Goal: Task Accomplishment & Management: Use online tool/utility

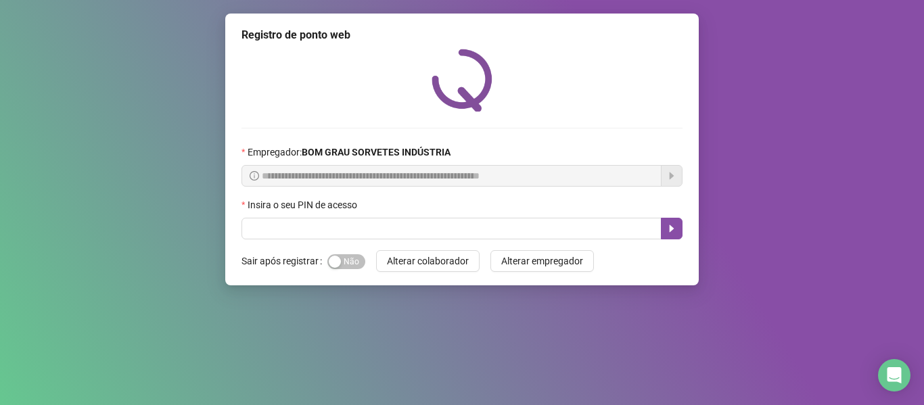
click at [403, 37] on div "Registro de ponto web" at bounding box center [462, 35] width 441 height 16
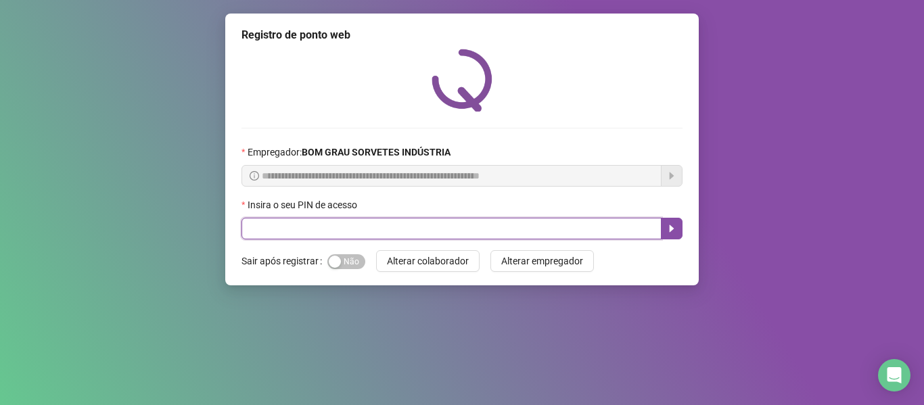
click at [352, 225] on input "text" at bounding box center [452, 229] width 420 height 22
type input "*****"
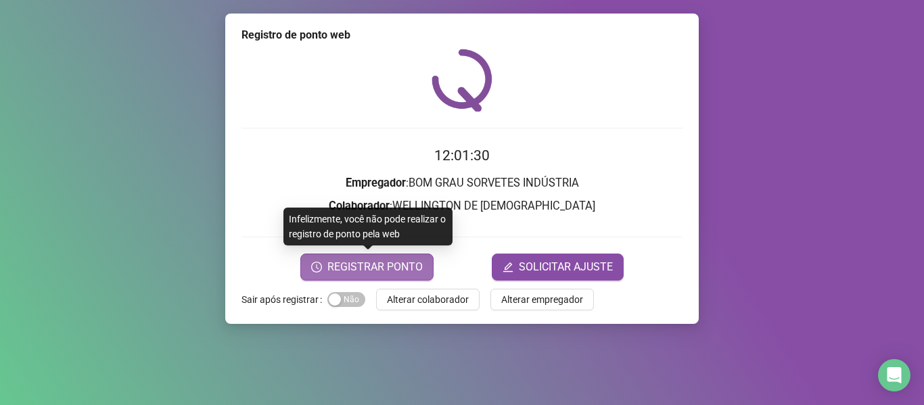
click at [380, 265] on span "REGISTRAR PONTO" at bounding box center [375, 267] width 95 height 16
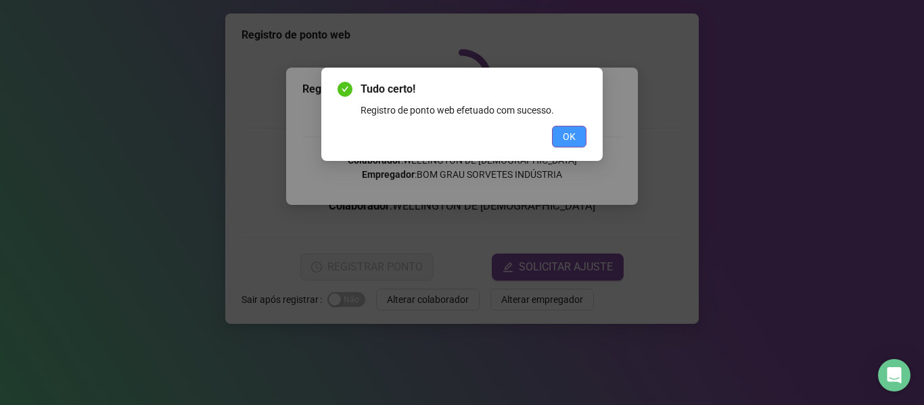
click at [561, 131] on button "OK" at bounding box center [569, 137] width 35 height 22
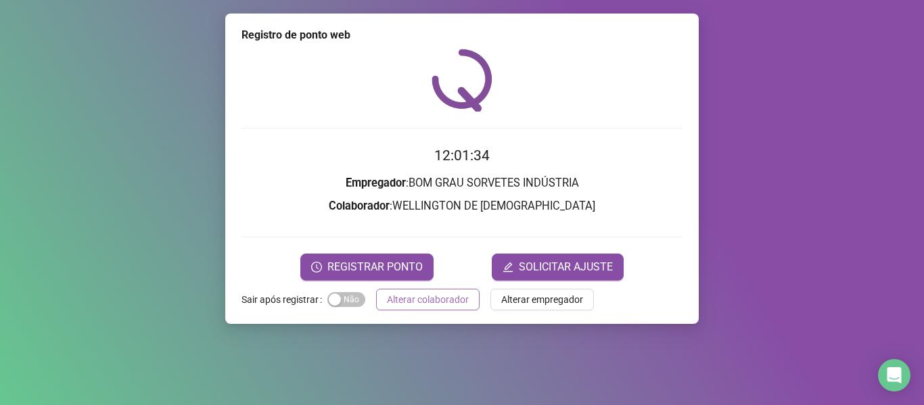
click at [442, 300] on span "Alterar colaborador" at bounding box center [428, 299] width 82 height 15
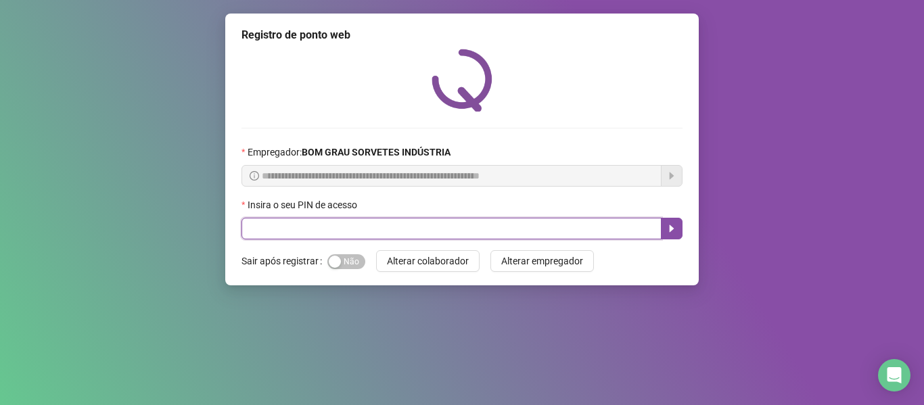
click at [283, 224] on input "text" at bounding box center [452, 229] width 420 height 22
type input "*****"
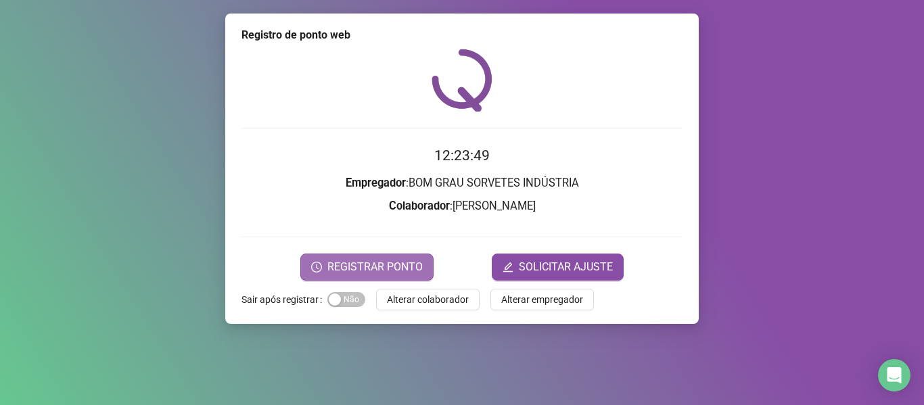
click at [387, 261] on span "REGISTRAR PONTO" at bounding box center [375, 267] width 95 height 16
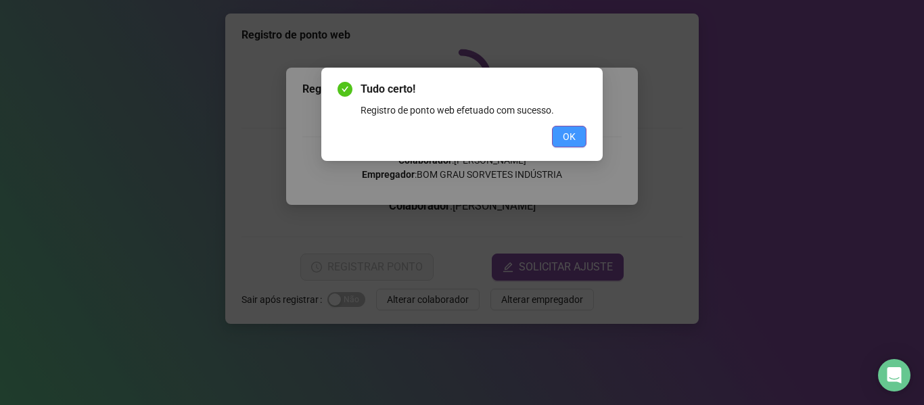
click at [582, 137] on button "OK" at bounding box center [569, 137] width 35 height 22
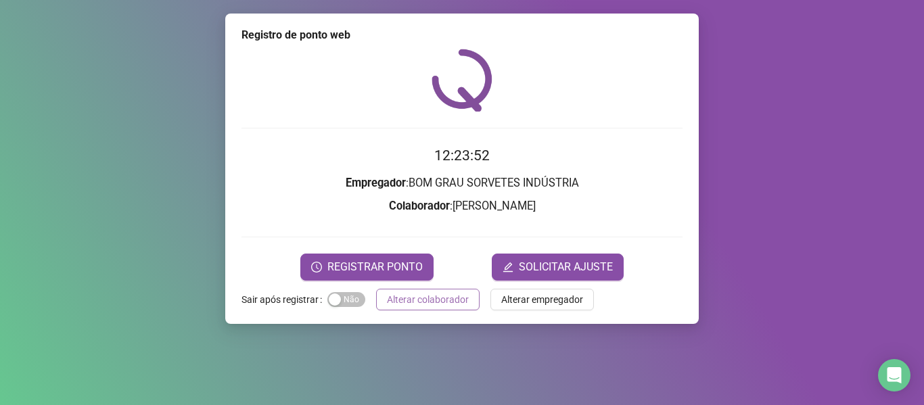
click at [412, 302] on span "Alterar colaborador" at bounding box center [428, 299] width 82 height 15
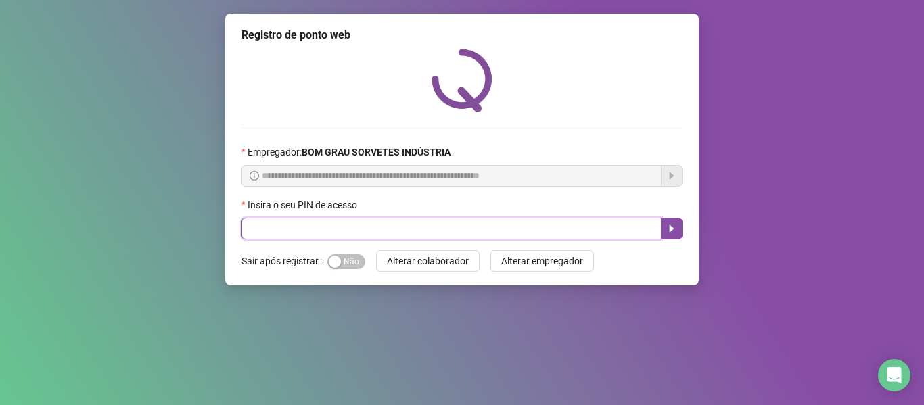
click at [365, 235] on input "text" at bounding box center [452, 229] width 420 height 22
type input "*****"
drag, startPoint x: 671, startPoint y: 228, endPoint x: 653, endPoint y: 231, distance: 17.9
click at [671, 229] on icon "caret-right" at bounding box center [672, 228] width 5 height 7
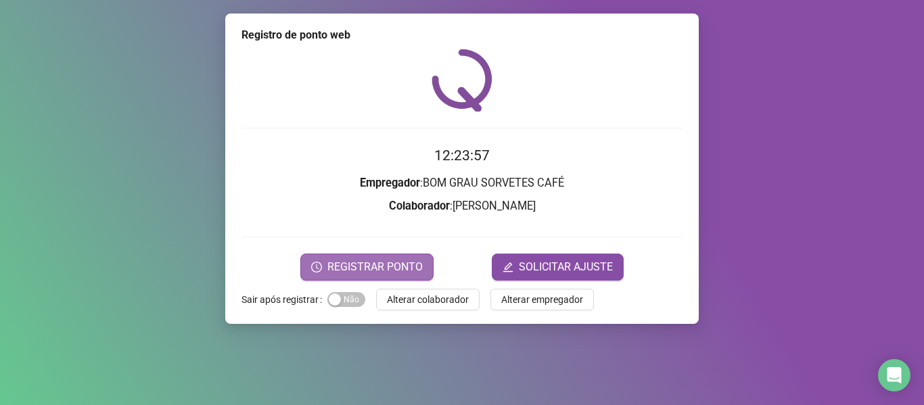
click at [387, 262] on span "REGISTRAR PONTO" at bounding box center [375, 267] width 95 height 16
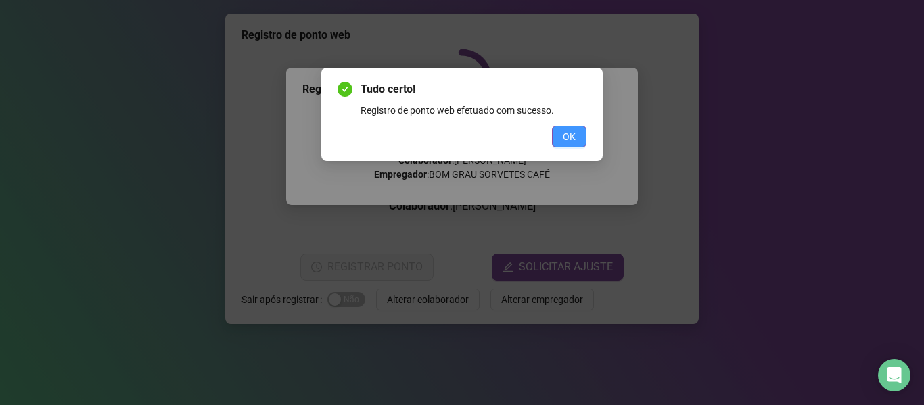
click at [573, 141] on span "OK" at bounding box center [569, 136] width 13 height 15
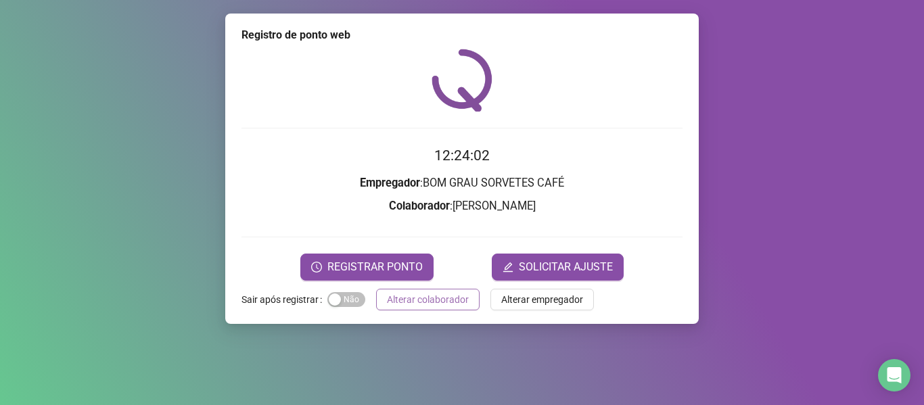
click at [412, 298] on span "Alterar colaborador" at bounding box center [428, 299] width 82 height 15
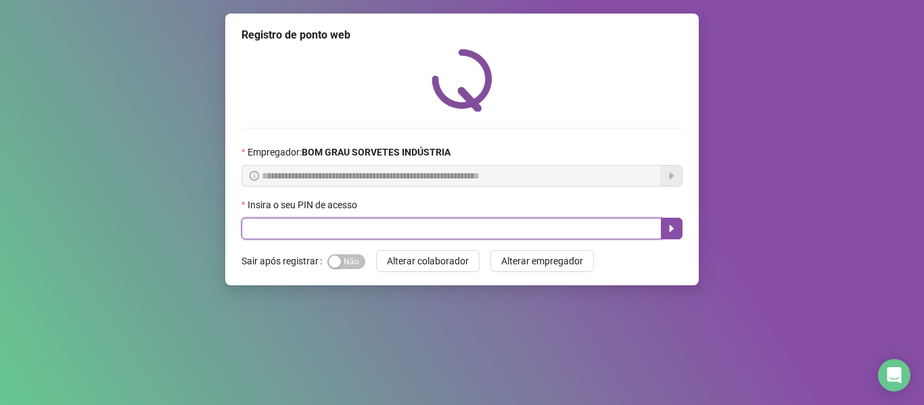
click at [457, 227] on input "text" at bounding box center [452, 229] width 420 height 22
type input "*****"
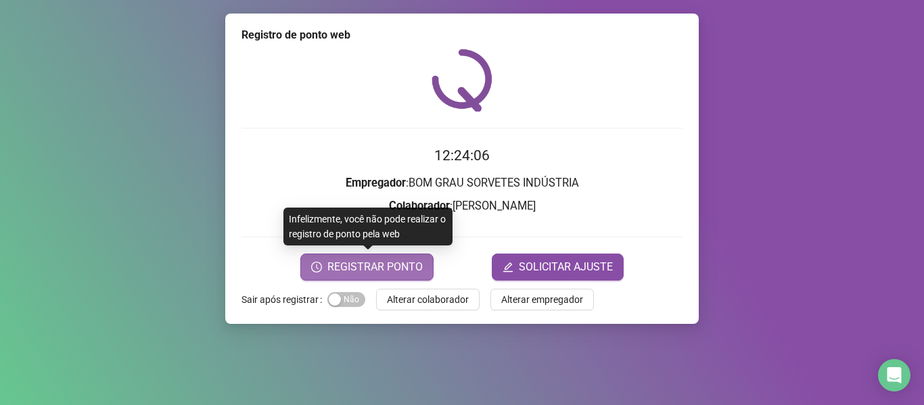
click at [410, 261] on span "REGISTRAR PONTO" at bounding box center [375, 267] width 95 height 16
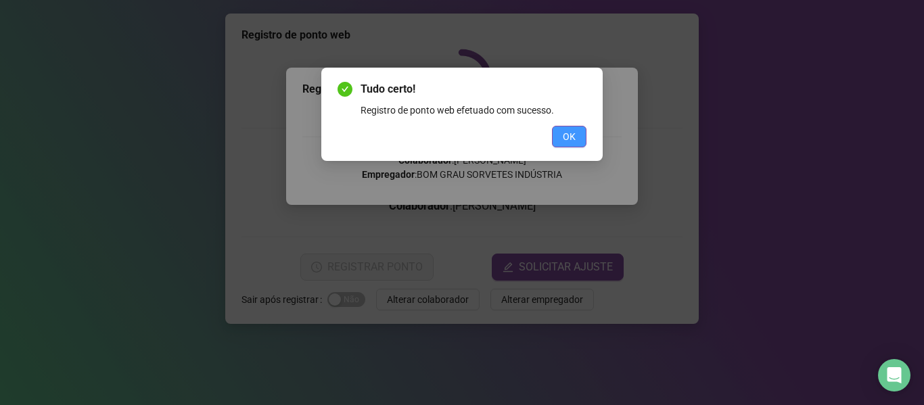
click at [568, 136] on span "OK" at bounding box center [569, 136] width 13 height 15
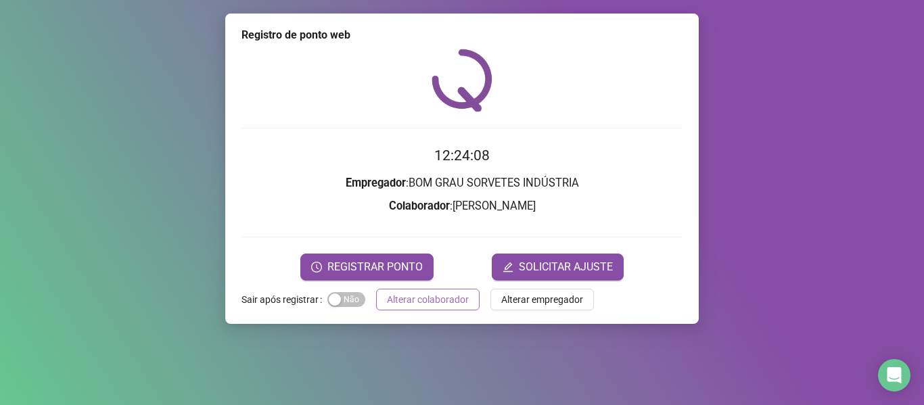
click at [403, 298] on span "Alterar colaborador" at bounding box center [428, 299] width 82 height 15
